Goal: Task Accomplishment & Management: Manage account settings

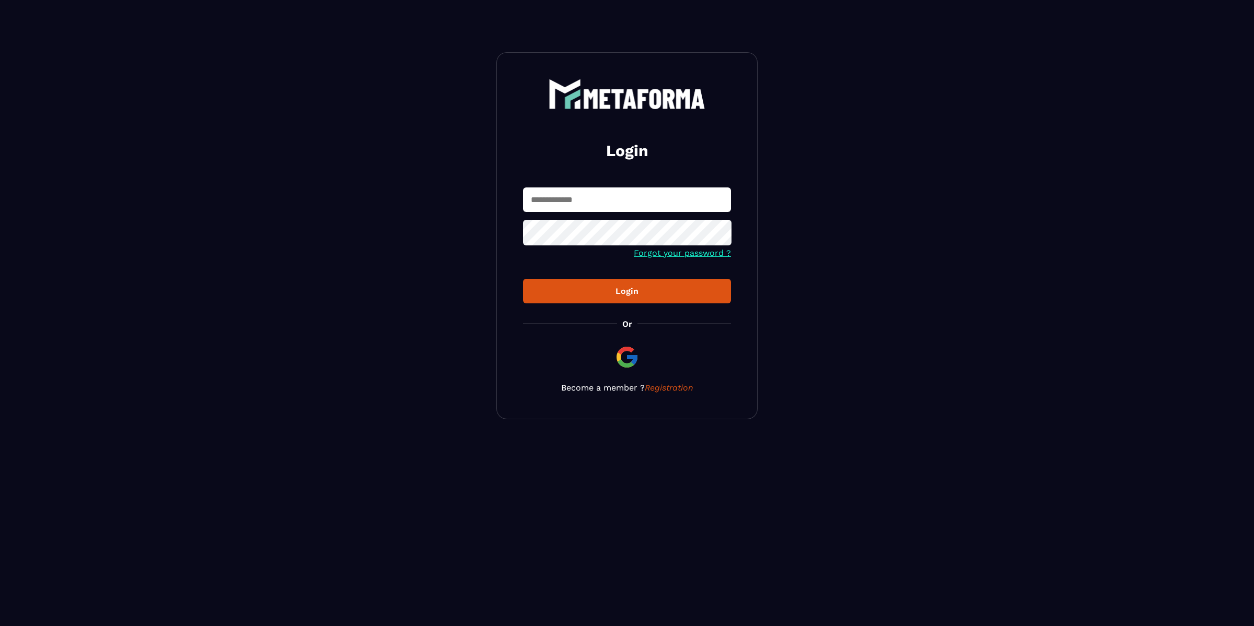
type input "**********"
click at [634, 295] on div "Login" at bounding box center [626, 291] width 191 height 10
